Goal: Information Seeking & Learning: Check status

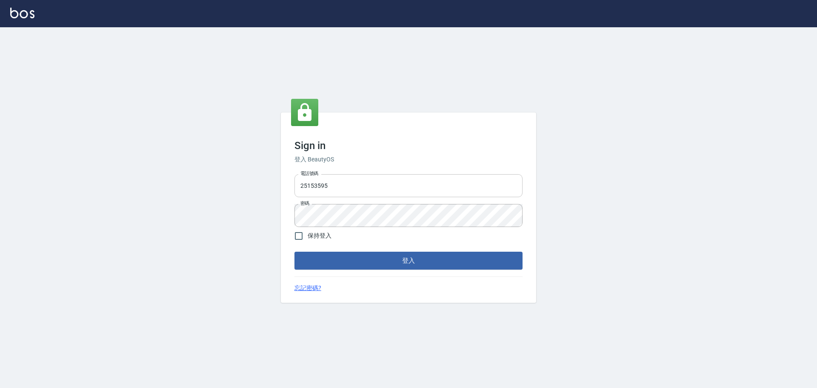
click at [376, 181] on input "25153595" at bounding box center [408, 185] width 228 height 23
type input "9990001234567"
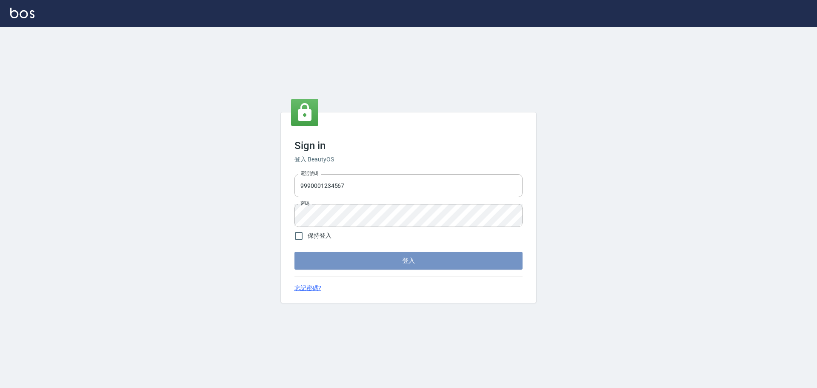
drag, startPoint x: 374, startPoint y: 258, endPoint x: 378, endPoint y: 258, distance: 4.3
click at [374, 258] on button "登入" at bounding box center [408, 260] width 228 height 18
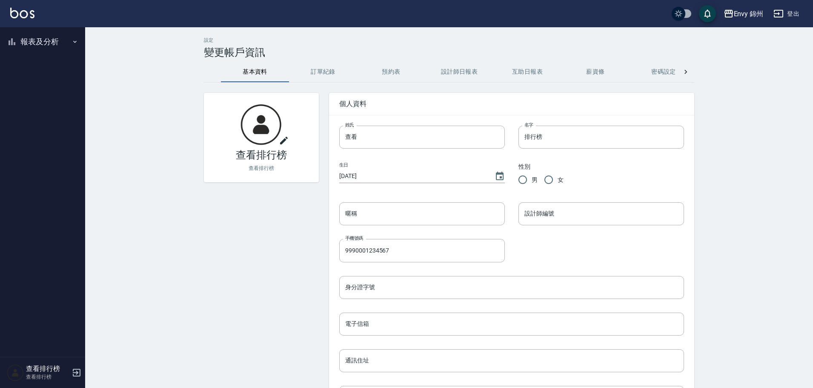
click at [37, 31] on div "Envy 錦州 登出 報表及分析 報表目錄 店家排行榜 設計師排行榜 商品銷售排行榜 商品消耗明細 查看排行榜 查看排行榜 設定 變更帳戶資訊 基本資料 訂單…" at bounding box center [406, 266] width 813 height 532
click at [41, 43] on button "報表及分析" at bounding box center [42, 42] width 78 height 22
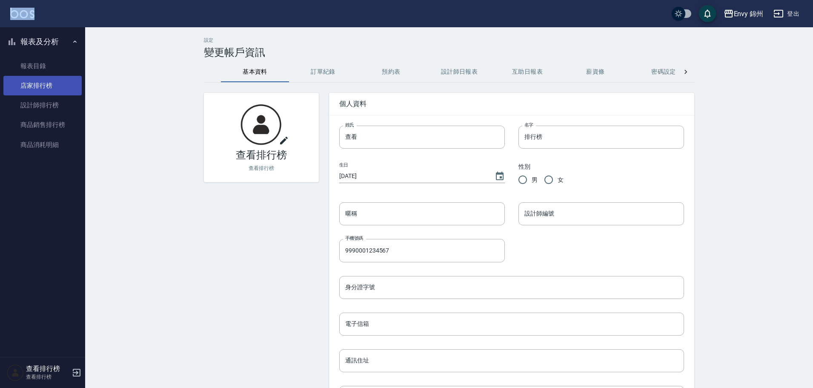
click at [45, 92] on link "店家排行榜" at bounding box center [42, 86] width 78 height 20
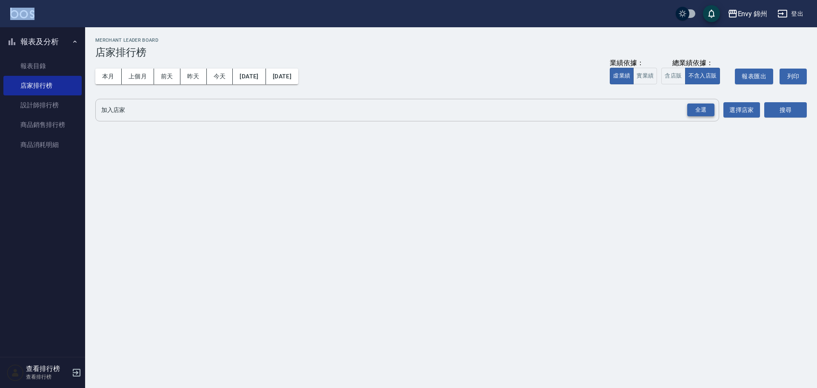
drag, startPoint x: 690, startPoint y: 107, endPoint x: 696, endPoint y: 110, distance: 7.2
click at [692, 108] on div "全選" at bounding box center [700, 109] width 27 height 13
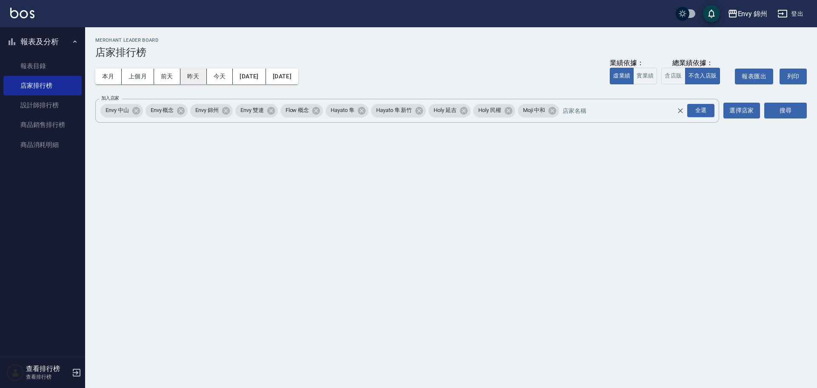
click at [193, 73] on button "昨天" at bounding box center [193, 77] width 26 height 16
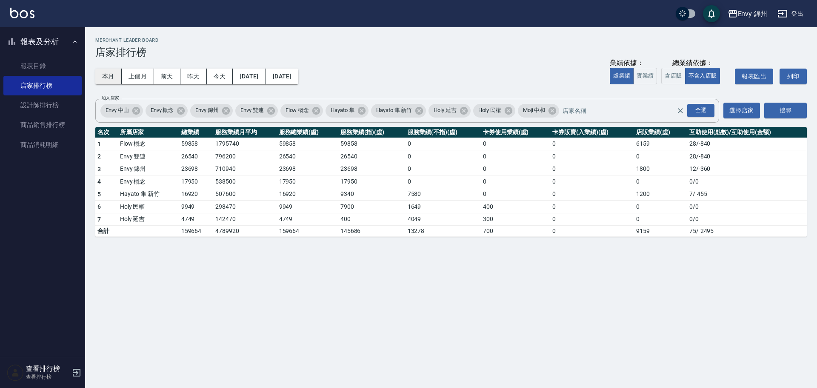
click at [105, 70] on button "本月" at bounding box center [108, 77] width 26 height 16
click at [298, 79] on button "2025/09/30" at bounding box center [282, 77] width 32 height 16
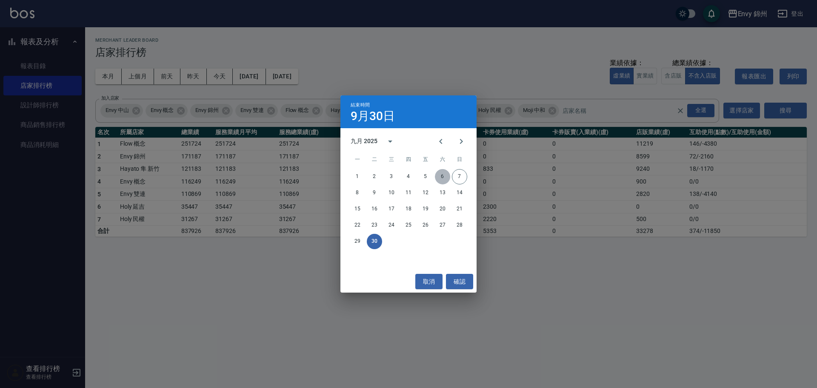
click at [444, 175] on button "6" at bounding box center [442, 176] width 15 height 15
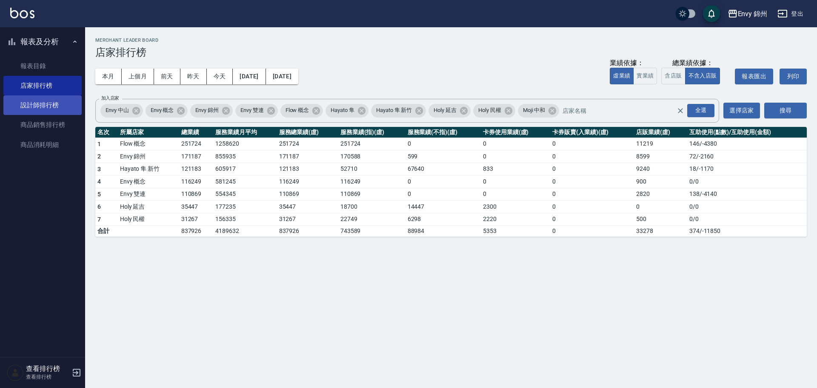
click at [61, 107] on link "設計師排行榜" at bounding box center [42, 105] width 78 height 20
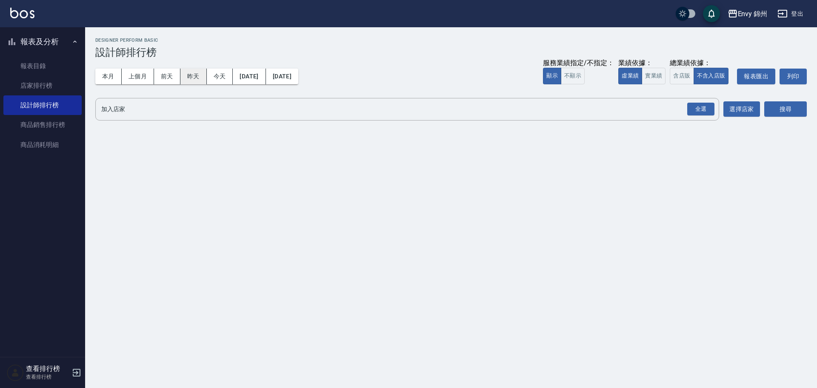
click at [194, 69] on button "昨天" at bounding box center [193, 77] width 26 height 16
click at [697, 108] on div "全選" at bounding box center [700, 109] width 27 height 13
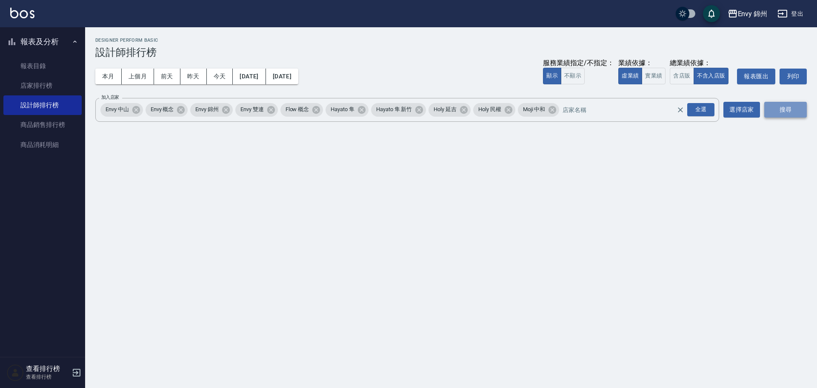
click at [785, 111] on button "搜尋" at bounding box center [785, 110] width 43 height 16
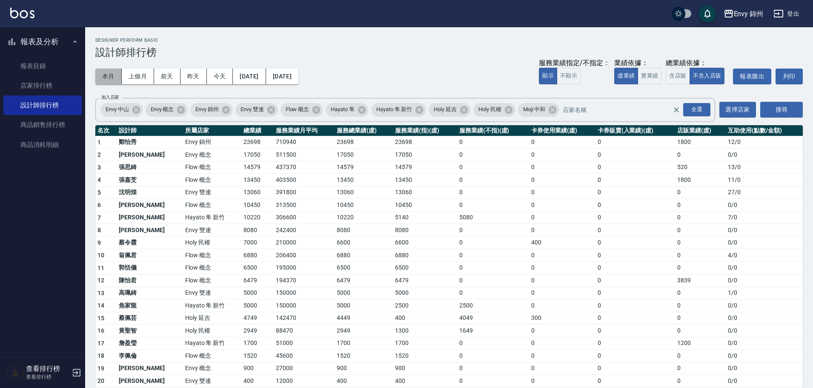
click at [102, 77] on button "本月" at bounding box center [108, 77] width 26 height 16
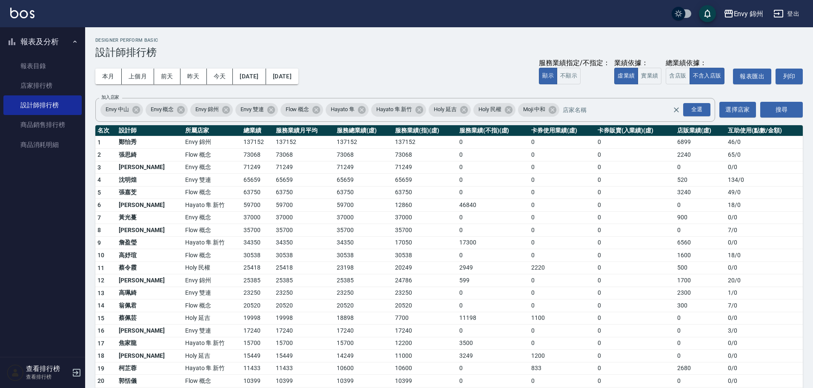
click at [312, 85] on div "本月 上個月 前天 昨天 今天 2025/09/01 2025/09/30 服務業績指定/不指定： 顯示 不顯示 業績依據： 虛業績 實業績 總業績依據： 含…" at bounding box center [448, 76] width 707 height 36
click at [298, 71] on button "2025/09/30" at bounding box center [282, 77] width 32 height 16
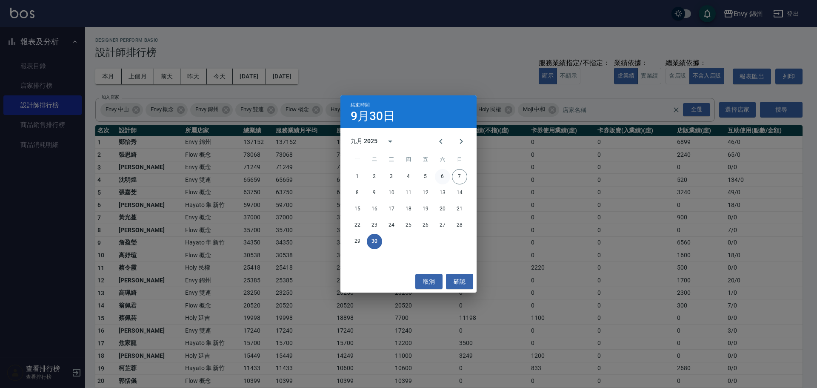
click at [446, 176] on button "6" at bounding box center [442, 176] width 15 height 15
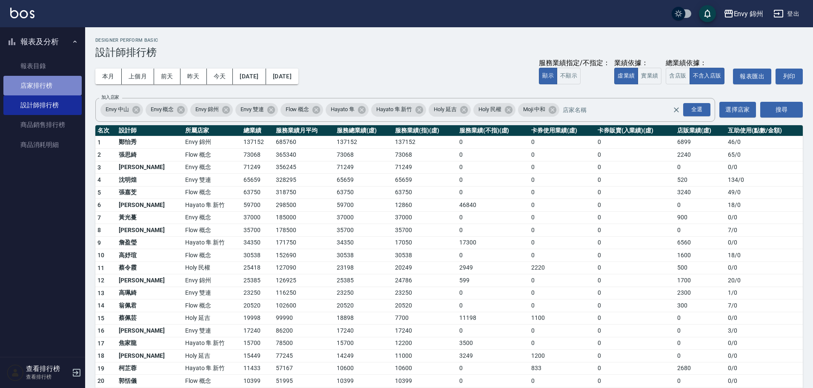
click at [41, 90] on link "店家排行榜" at bounding box center [42, 86] width 78 height 20
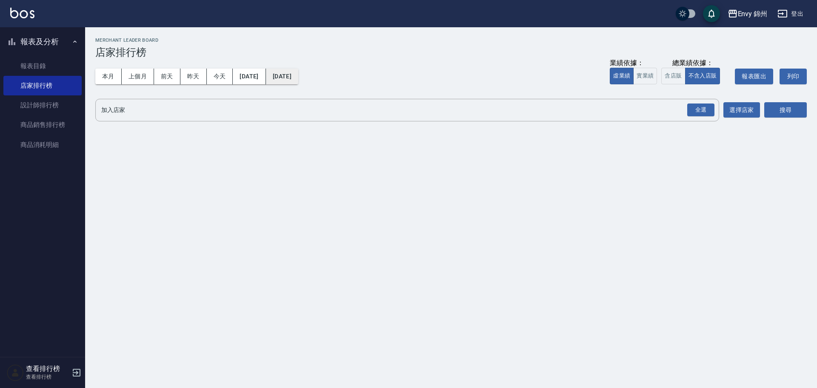
click at [298, 74] on button "2025/09/07" at bounding box center [282, 77] width 32 height 16
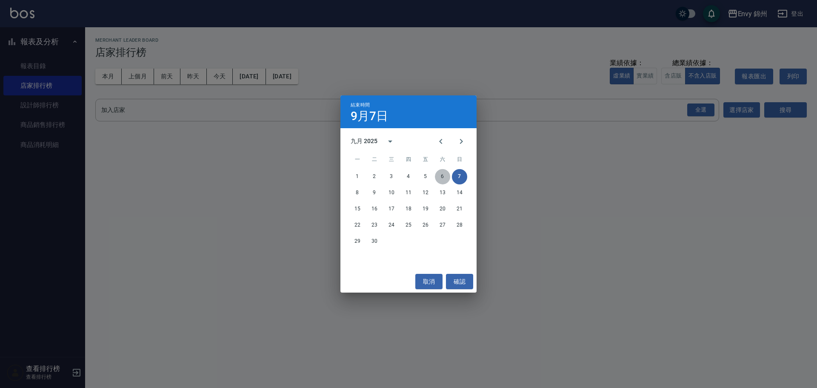
click at [445, 175] on button "6" at bounding box center [442, 176] width 15 height 15
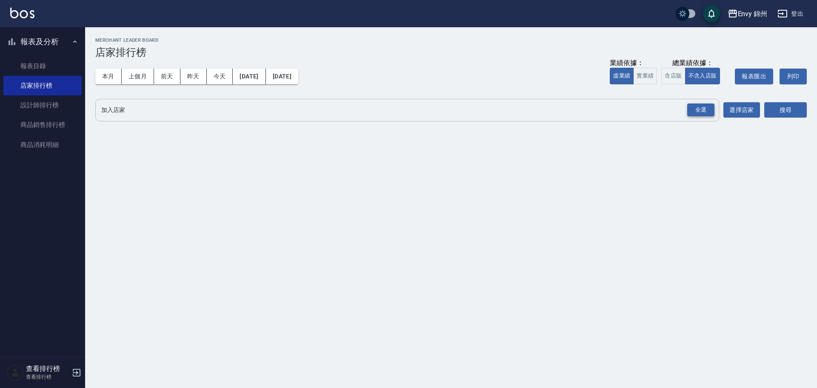
click at [705, 107] on div "全選" at bounding box center [700, 109] width 27 height 13
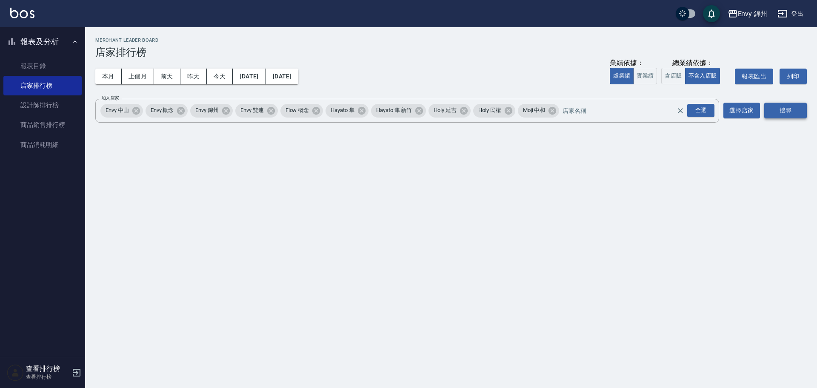
click at [789, 114] on button "搜尋" at bounding box center [785, 111] width 43 height 16
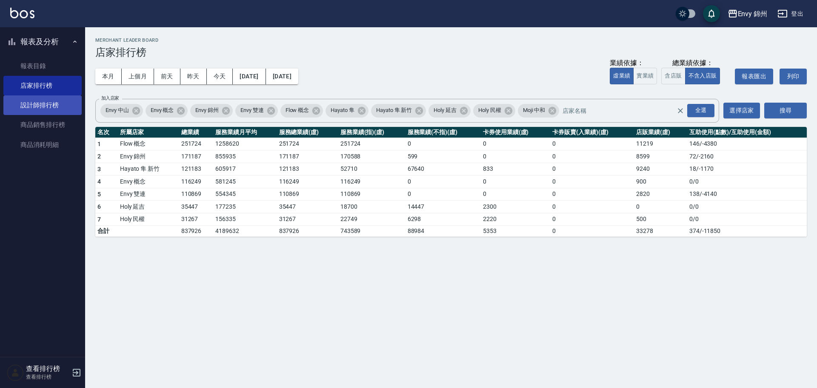
click at [42, 104] on link "設計師排行榜" at bounding box center [42, 105] width 78 height 20
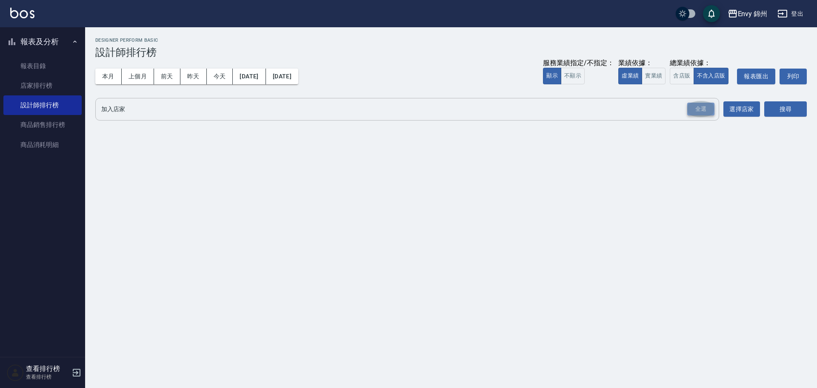
click at [700, 112] on div "全選" at bounding box center [700, 109] width 27 height 13
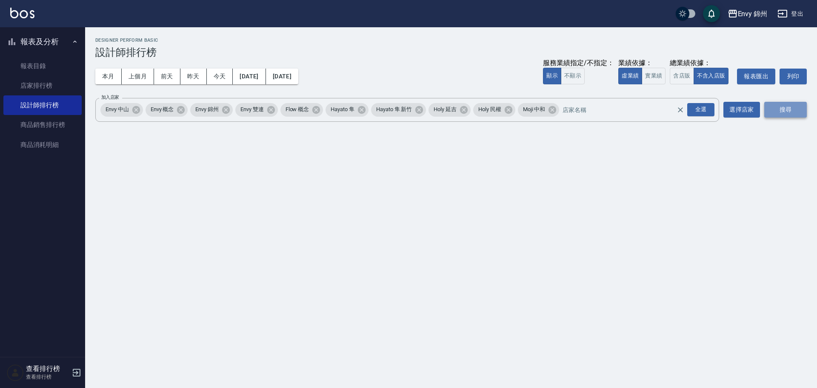
click at [764, 108] on button "搜尋" at bounding box center [785, 110] width 43 height 16
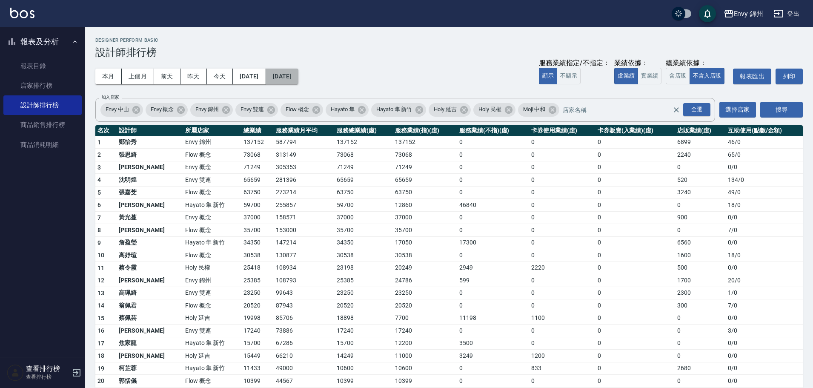
click at [294, 80] on button "2025/09/07" at bounding box center [282, 77] width 32 height 16
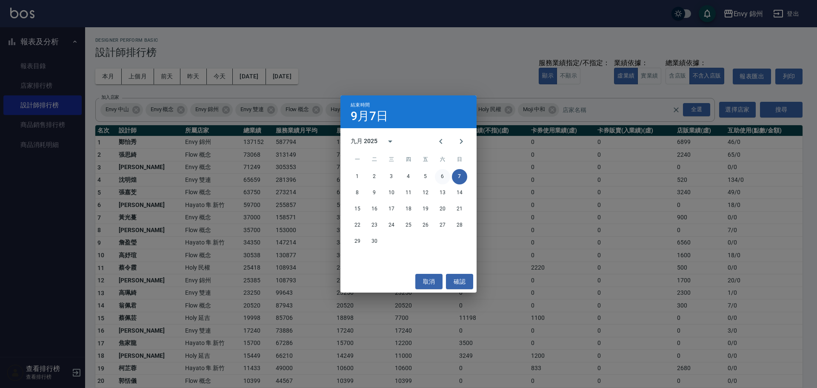
click at [439, 174] on button "6" at bounding box center [442, 176] width 15 height 15
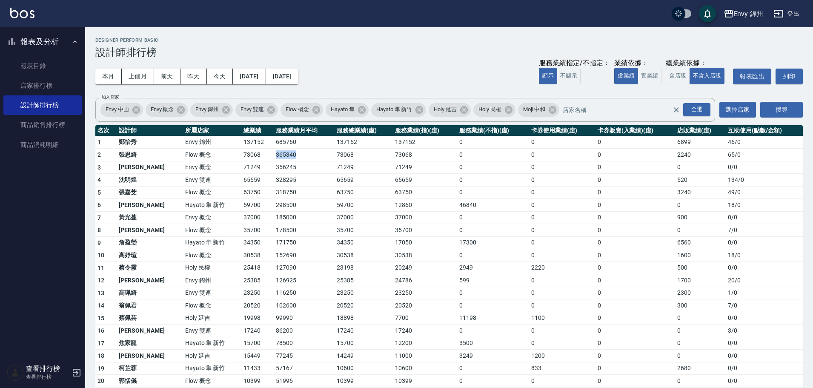
drag, startPoint x: 240, startPoint y: 153, endPoint x: 271, endPoint y: 155, distance: 31.1
click at [271, 155] on tr "2 張思綺 Flow 概念 73068 365340 73068 73068 0 0 0 2240 65 / 0" at bounding box center [448, 155] width 707 height 13
drag, startPoint x: 216, startPoint y: 167, endPoint x: 228, endPoint y: 166, distance: 11.6
click at [241, 166] on td "71249" at bounding box center [257, 167] width 32 height 13
drag, startPoint x: 218, startPoint y: 180, endPoint x: 232, endPoint y: 180, distance: 14.0
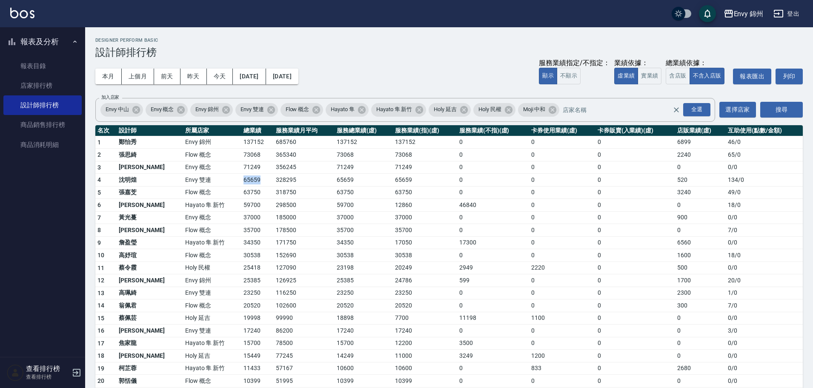
click at [241, 180] on td "65659" at bounding box center [257, 180] width 32 height 13
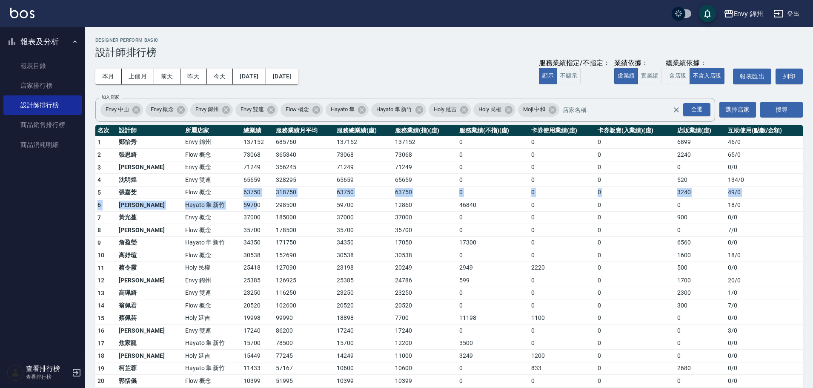
drag, startPoint x: 215, startPoint y: 197, endPoint x: 229, endPoint y: 200, distance: 14.0
click at [229, 200] on tbody "1 鄭怡秀 Envy 錦州 137152 685760 137152 137152 0 0 0 6899 46 / 0 2 張思綺 Flow 概念 73068…" at bounding box center [448, 323] width 707 height 375
click at [241, 231] on td "35700" at bounding box center [257, 230] width 32 height 13
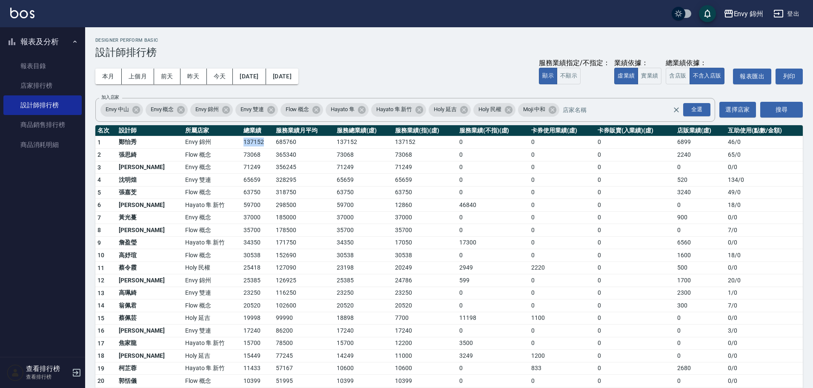
drag, startPoint x: 200, startPoint y: 144, endPoint x: 235, endPoint y: 142, distance: 35.4
click at [235, 142] on tr "1 鄭怡秀 Envy 錦州 137152 685760 137152 137152 0 0 0 6899 46 / 0" at bounding box center [448, 142] width 707 height 13
click at [675, 149] on td "2240" at bounding box center [700, 155] width 51 height 13
drag, startPoint x: 218, startPoint y: 158, endPoint x: 226, endPoint y: 157, distance: 8.1
click at [241, 157] on td "73068" at bounding box center [257, 155] width 32 height 13
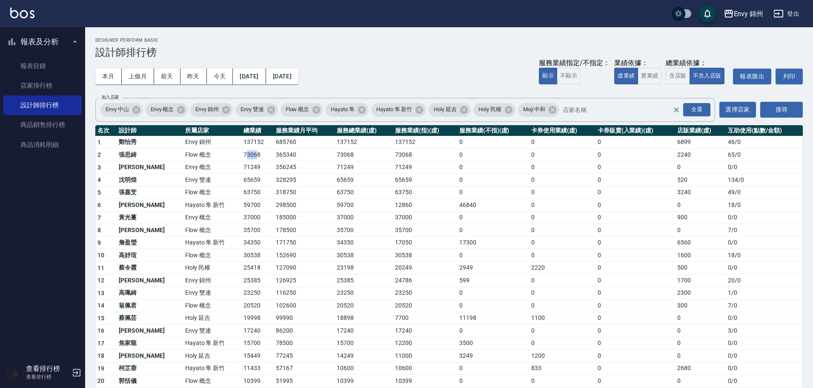
click at [241, 157] on td "73068" at bounding box center [257, 155] width 32 height 13
click at [787, 11] on button "登出" at bounding box center [786, 14] width 33 height 16
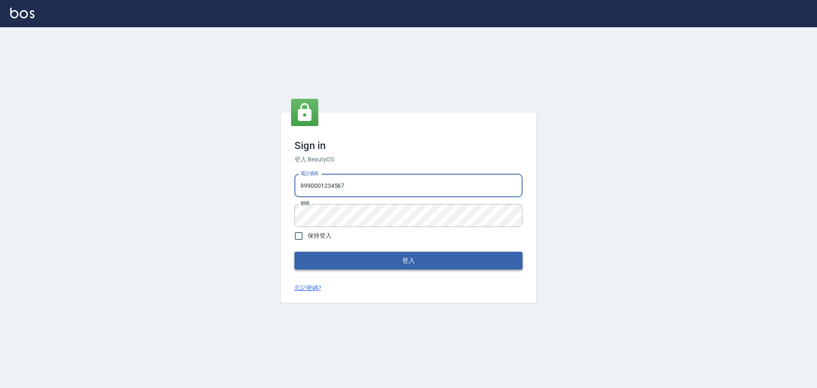
type input "25153595"
click at [409, 254] on button "登入" at bounding box center [408, 260] width 228 height 18
